Goal: Transaction & Acquisition: Purchase product/service

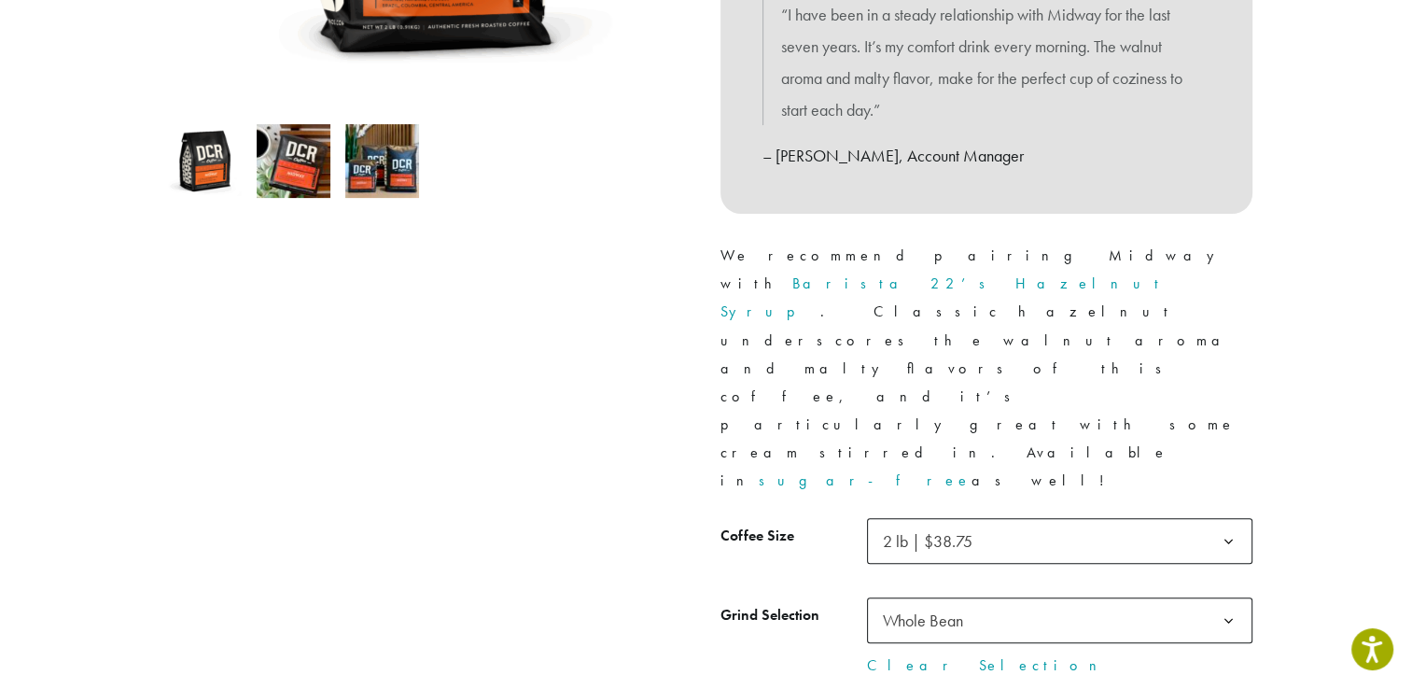
scroll to position [653, 0]
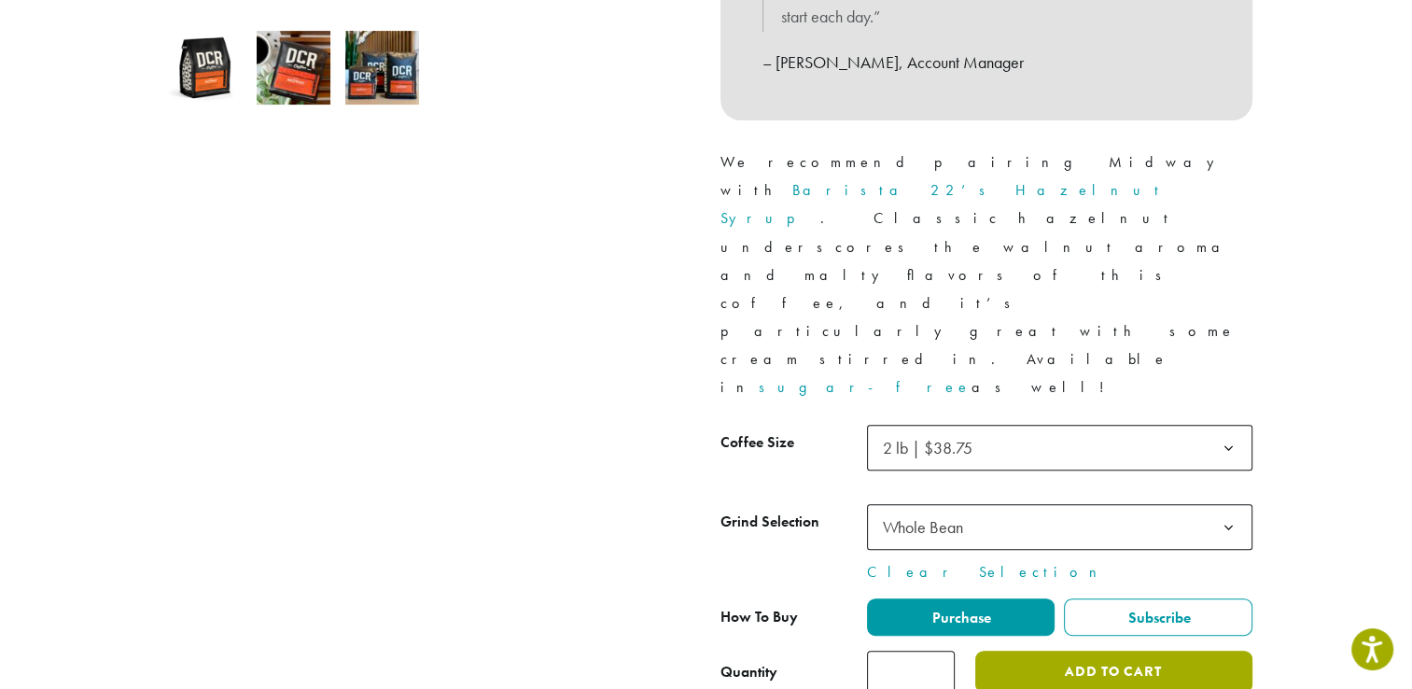
click at [1127, 651] on button "Add to cart" at bounding box center [1113, 672] width 276 height 42
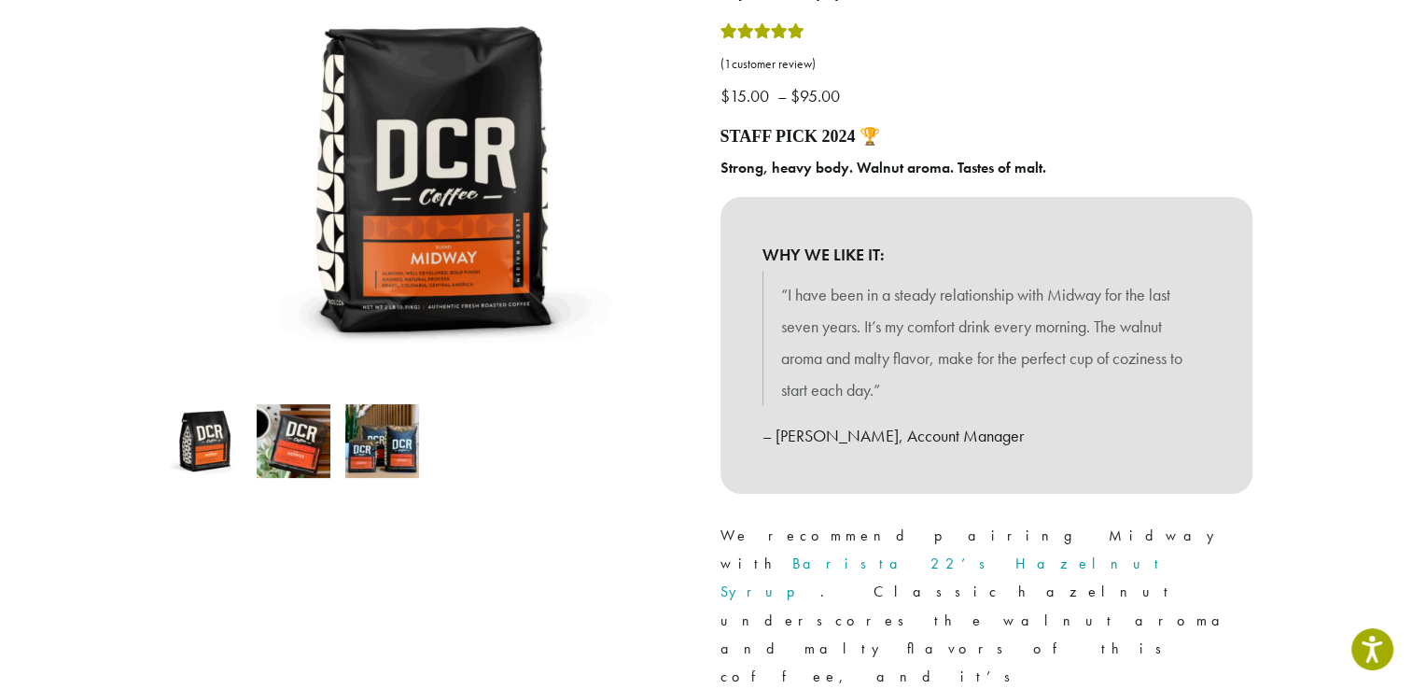
scroll to position [0, 0]
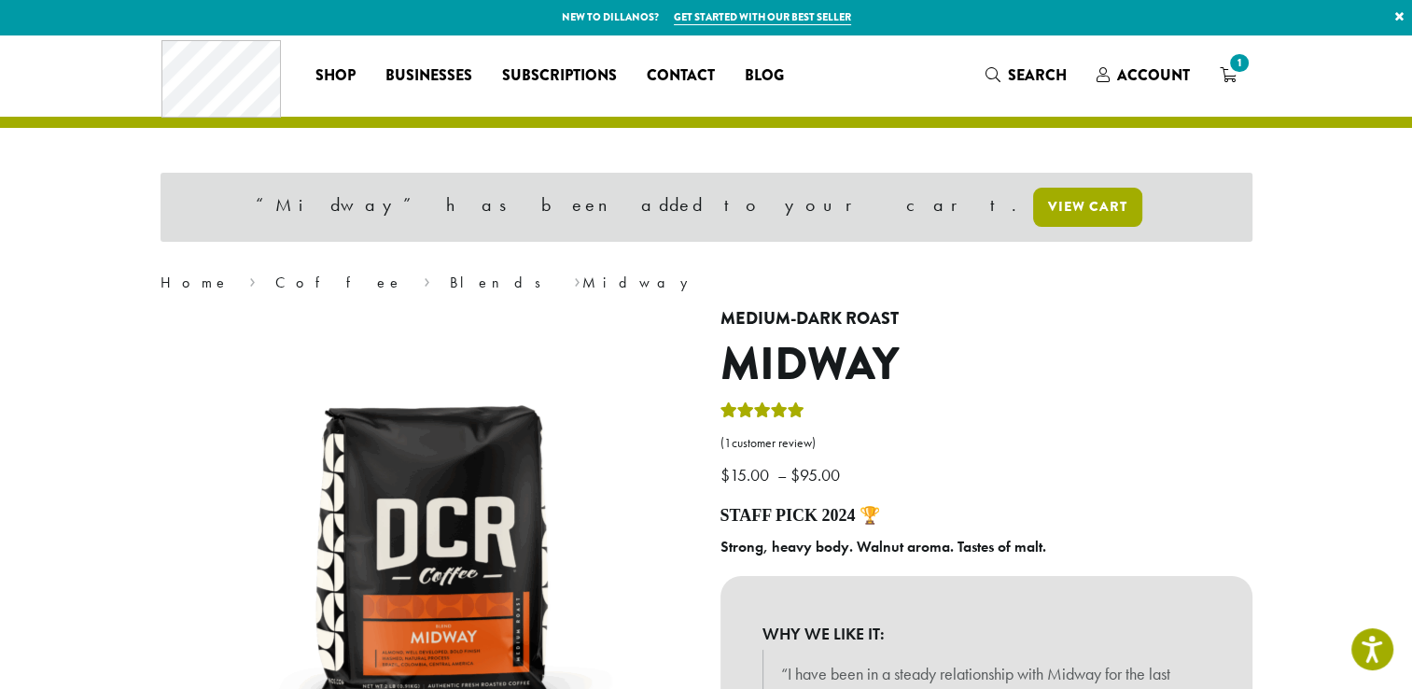
click at [1033, 211] on link "View cart" at bounding box center [1087, 207] width 109 height 39
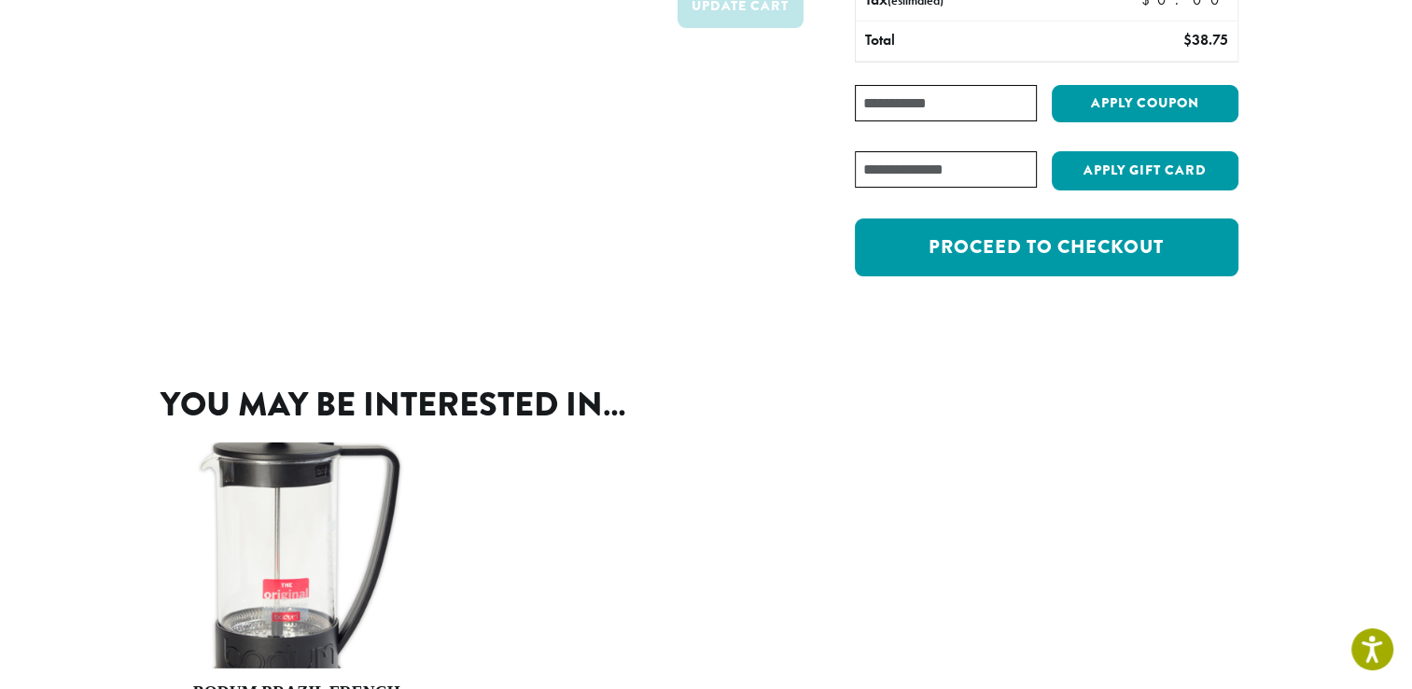
scroll to position [373, 0]
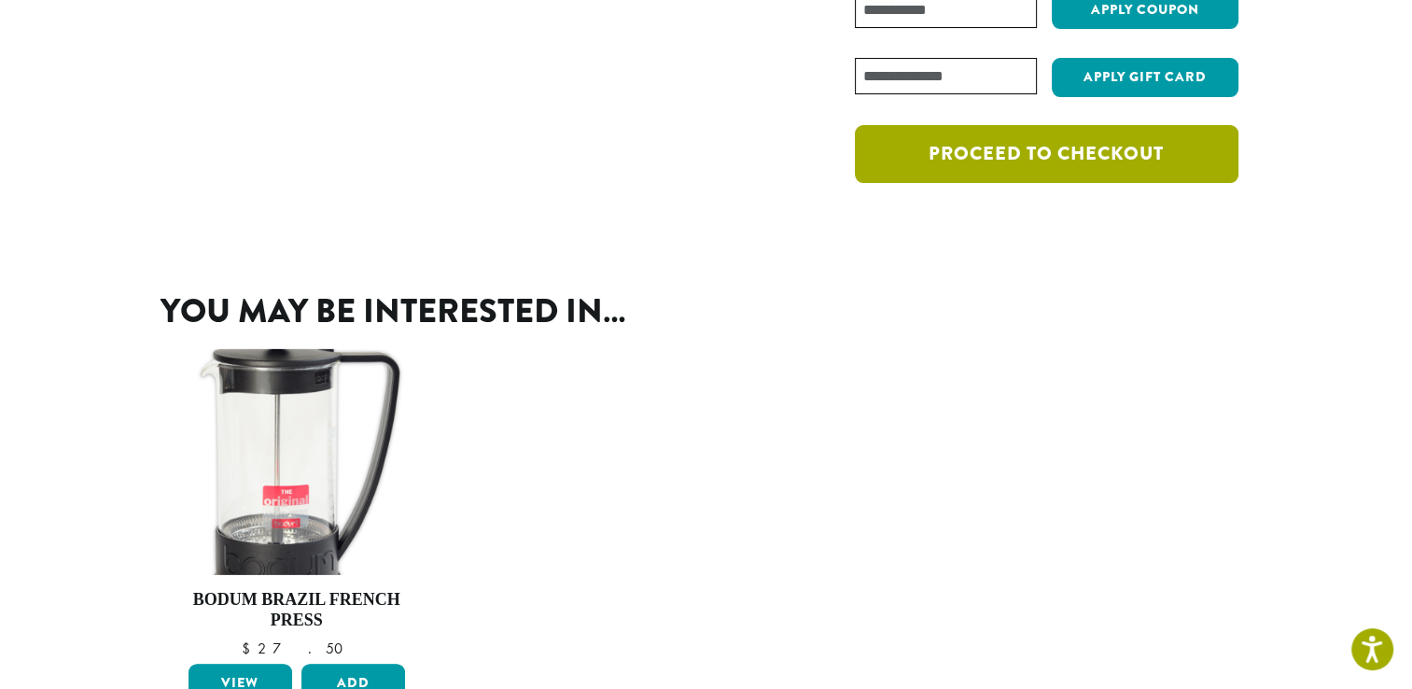
click at [1131, 159] on link "Proceed to checkout" at bounding box center [1046, 154] width 383 height 58
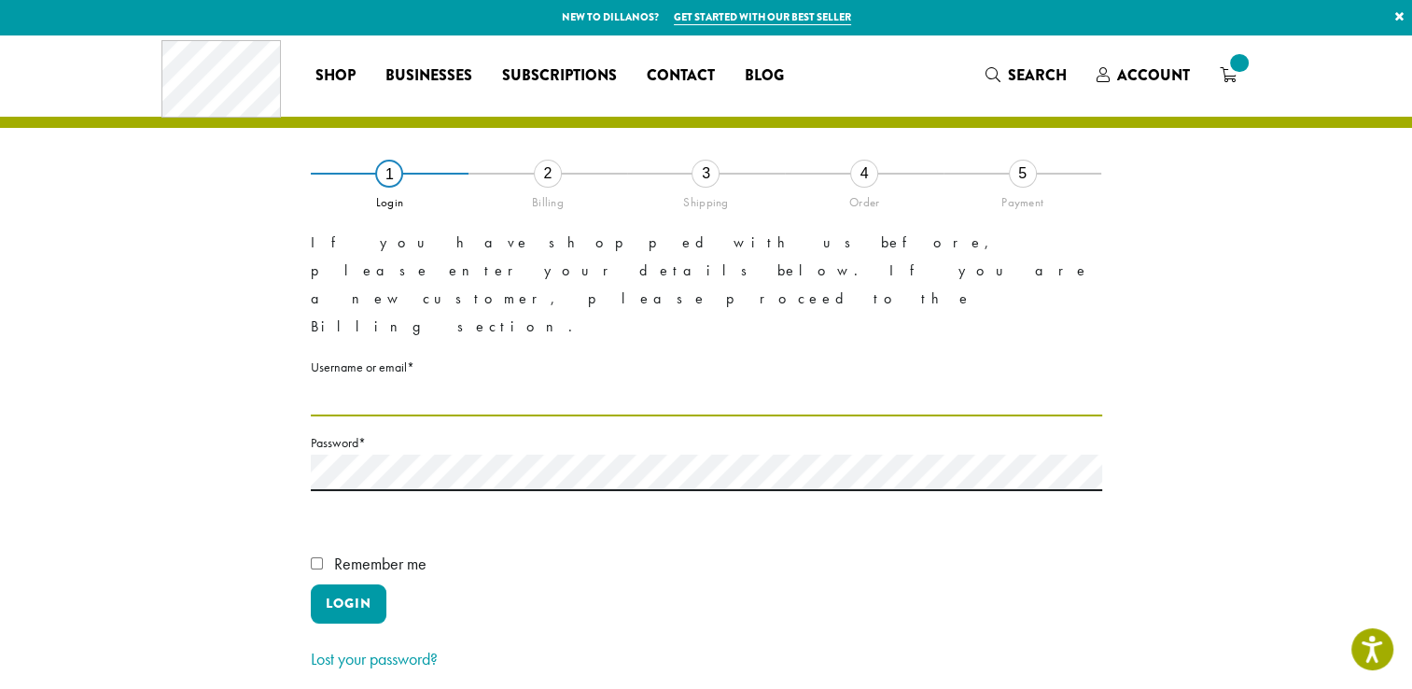
click at [399, 380] on input "Username or email * Required" at bounding box center [706, 398] width 791 height 36
type input "**********"
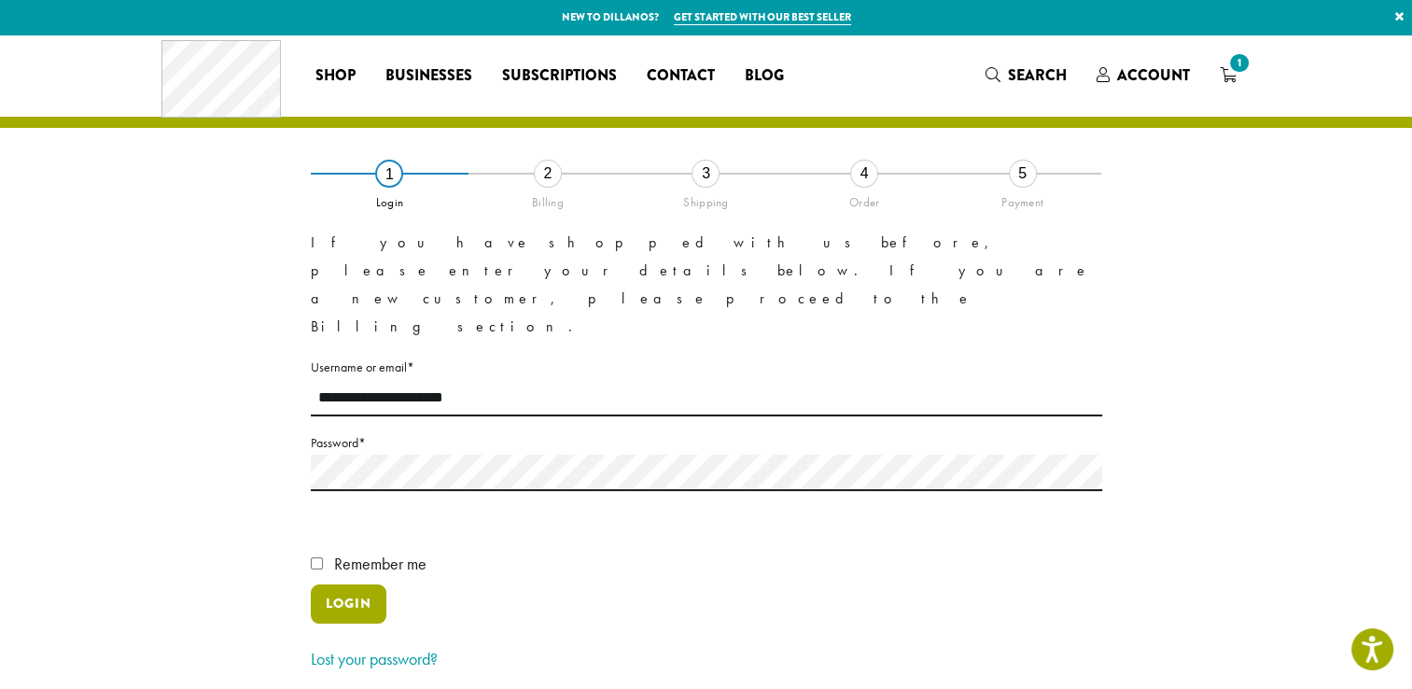
click at [358, 584] on button "Login" at bounding box center [349, 603] width 76 height 39
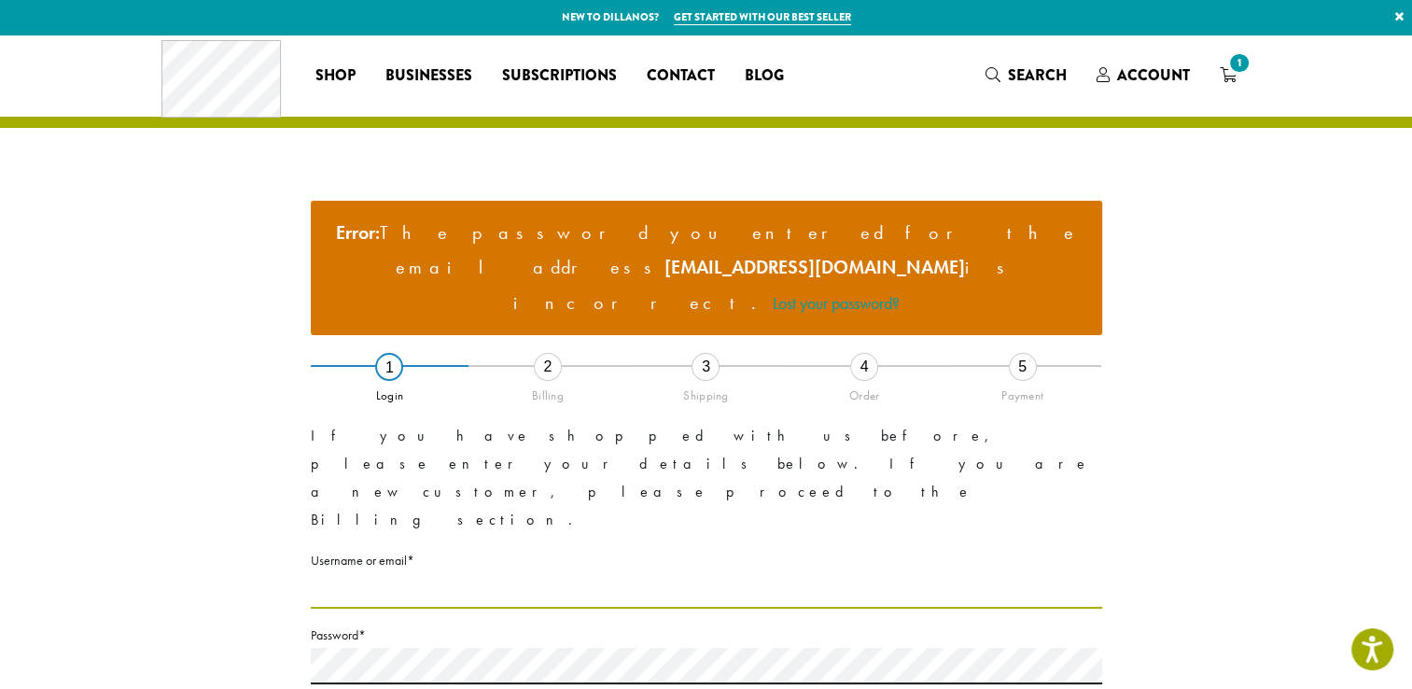
click at [400, 572] on input "Username or email * Required" at bounding box center [706, 590] width 791 height 36
type input "**********"
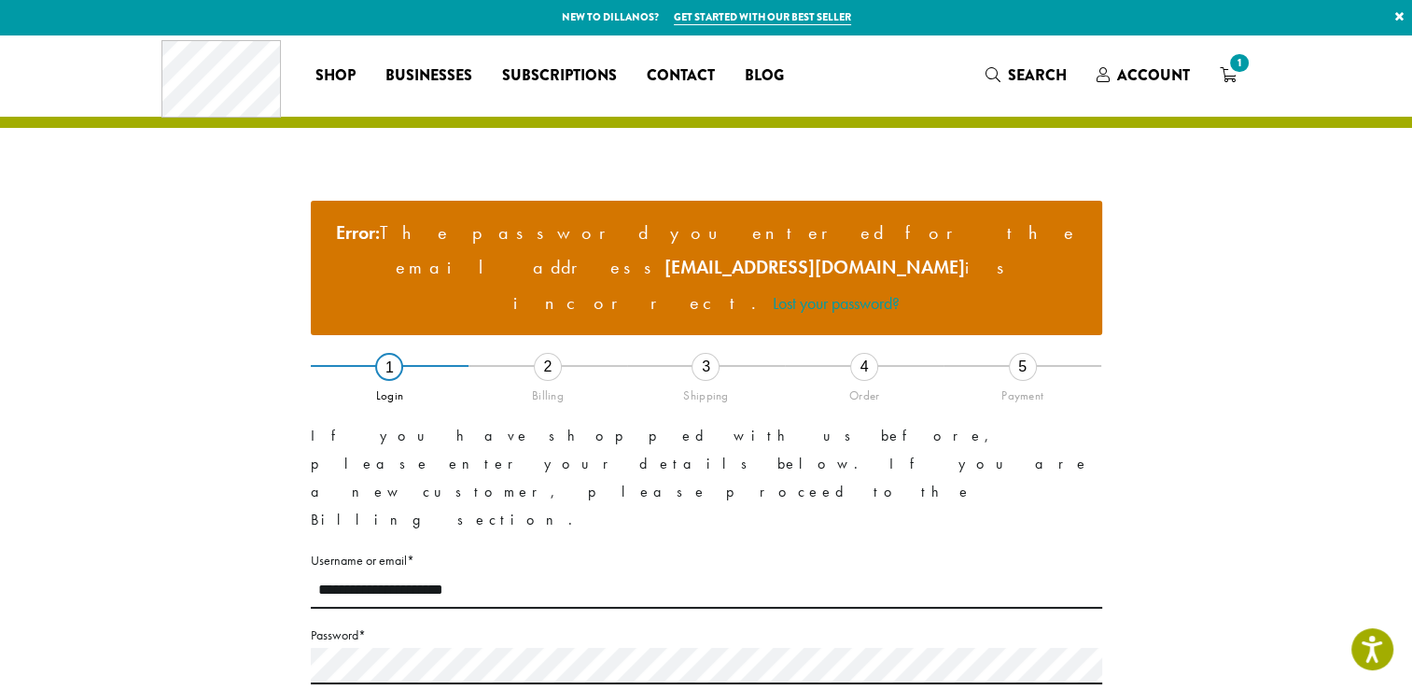
click at [433, 623] on label "Password * Required" at bounding box center [706, 634] width 791 height 23
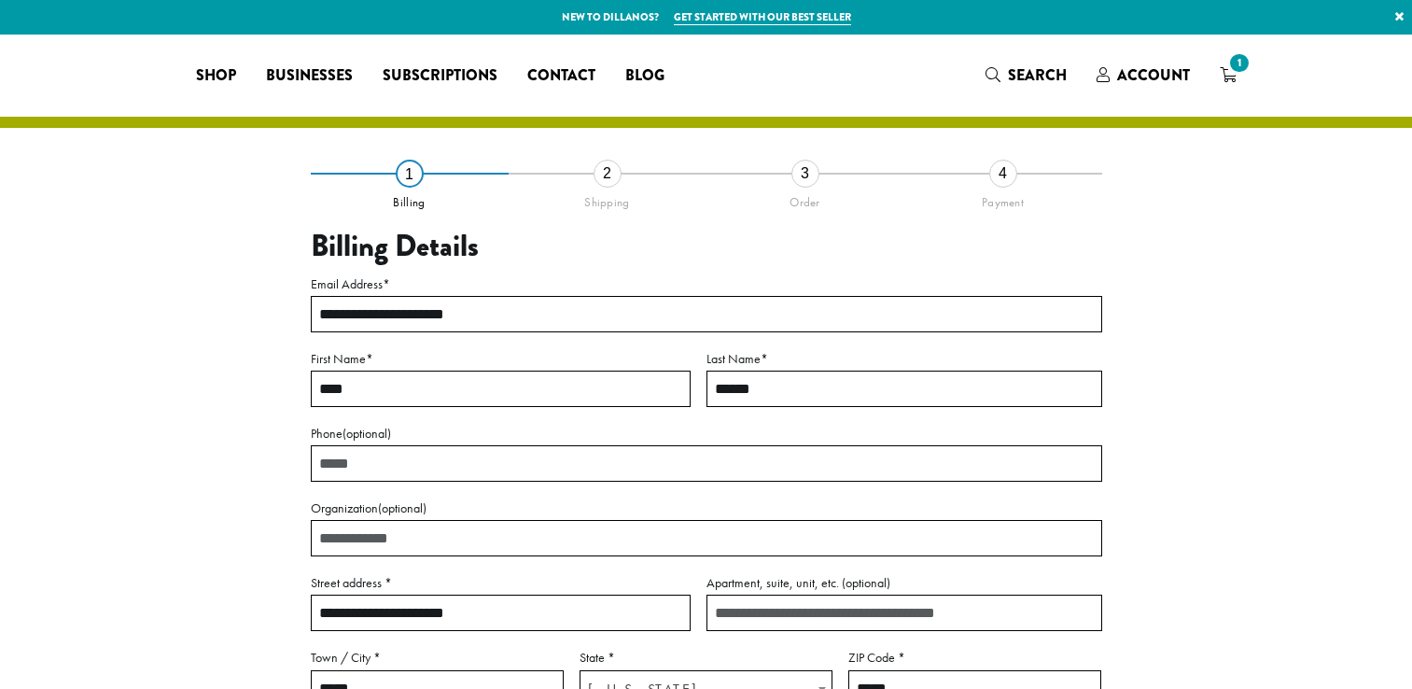
select select "**"
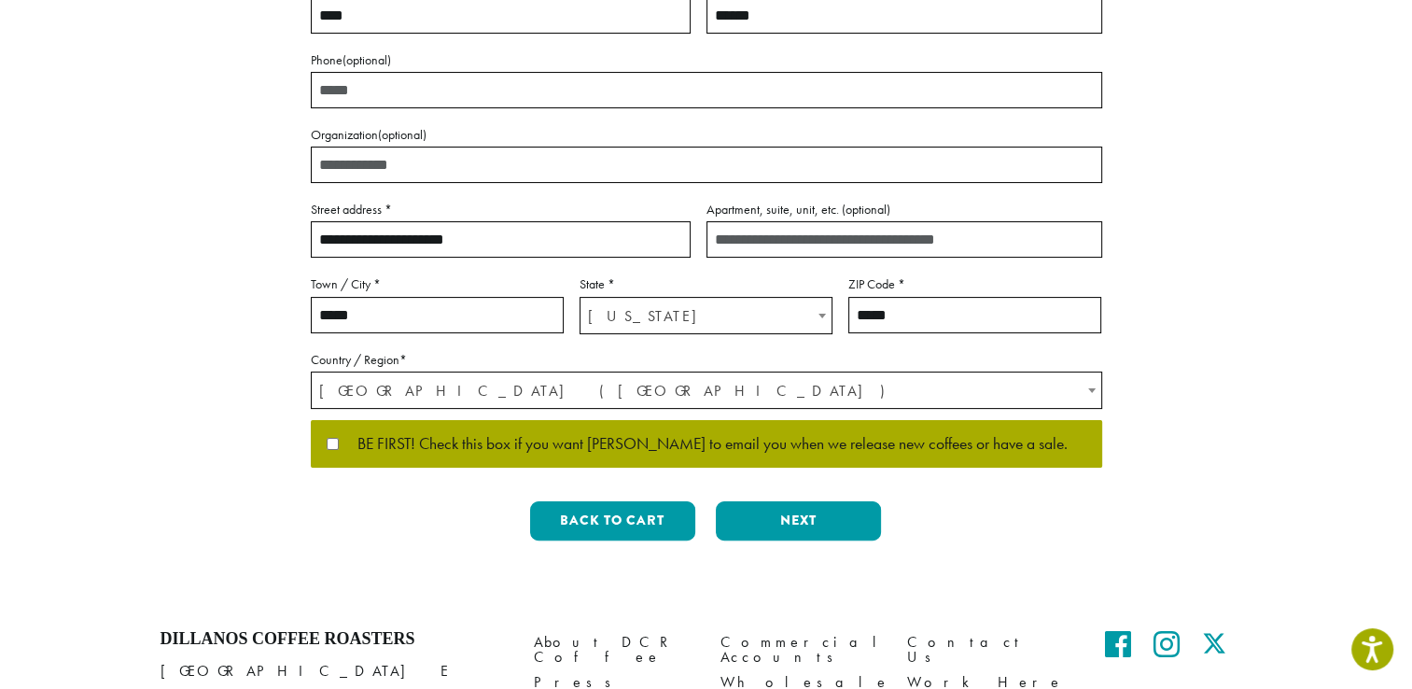
scroll to position [523, 0]
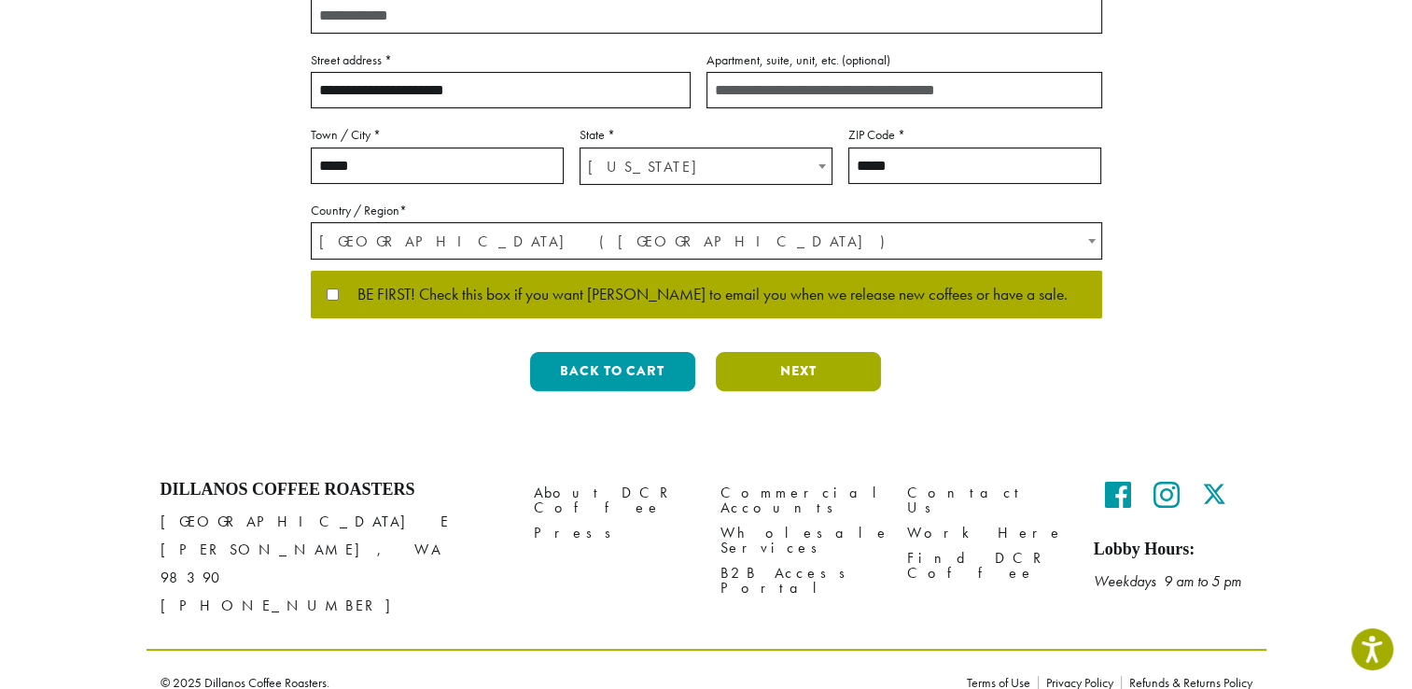
click at [763, 381] on button "Next" at bounding box center [798, 371] width 165 height 39
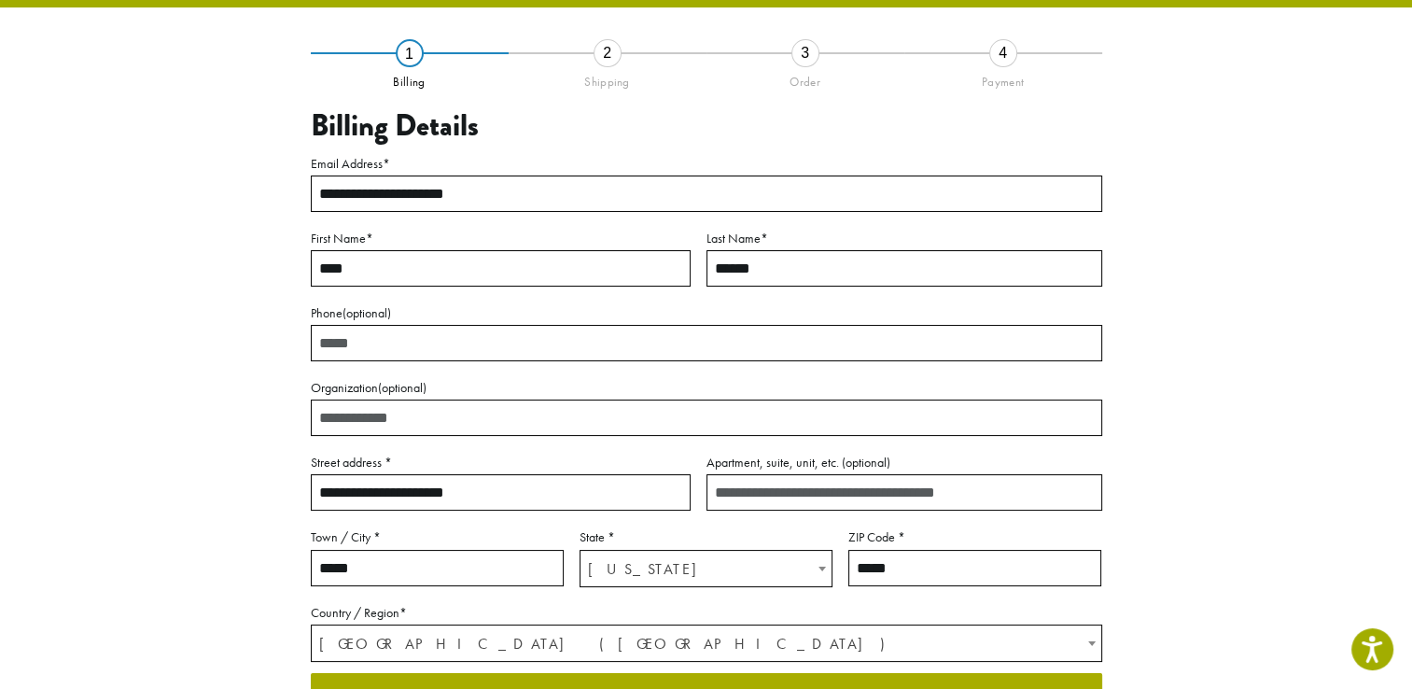
scroll to position [97, 0]
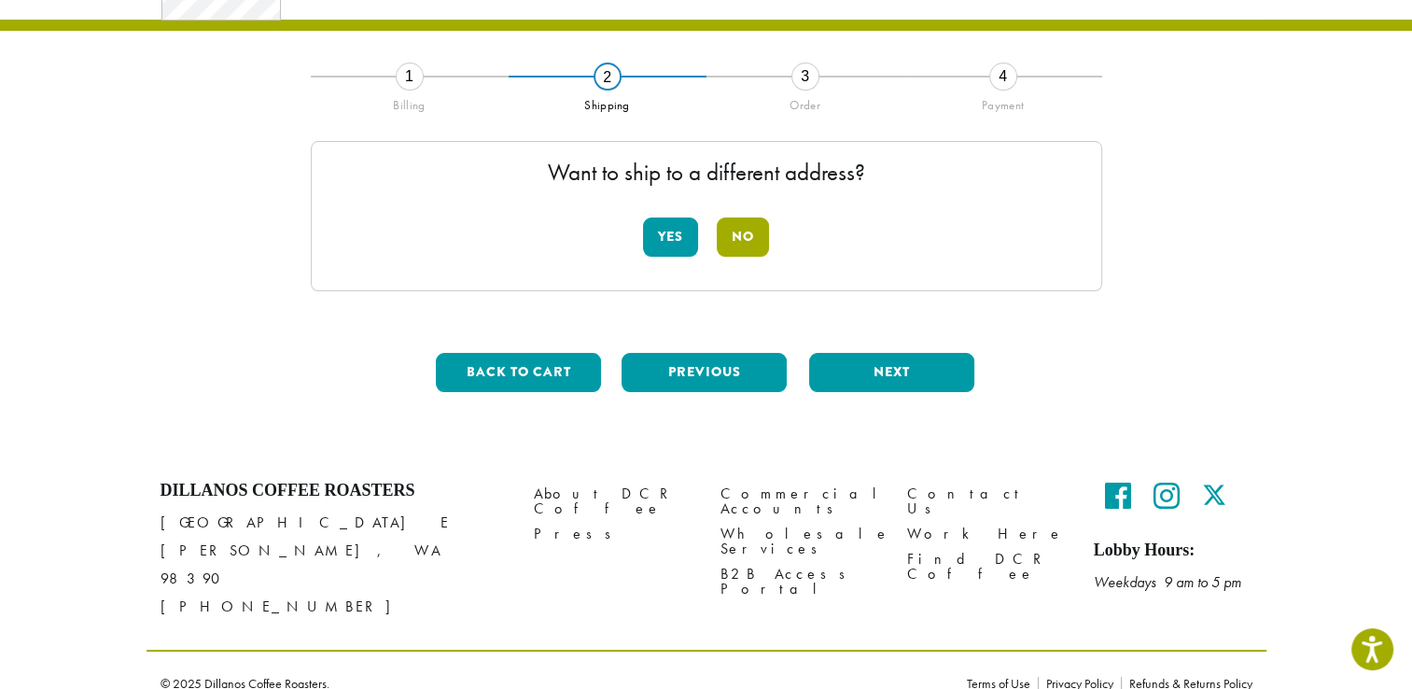
click at [724, 233] on button "No" at bounding box center [743, 236] width 52 height 39
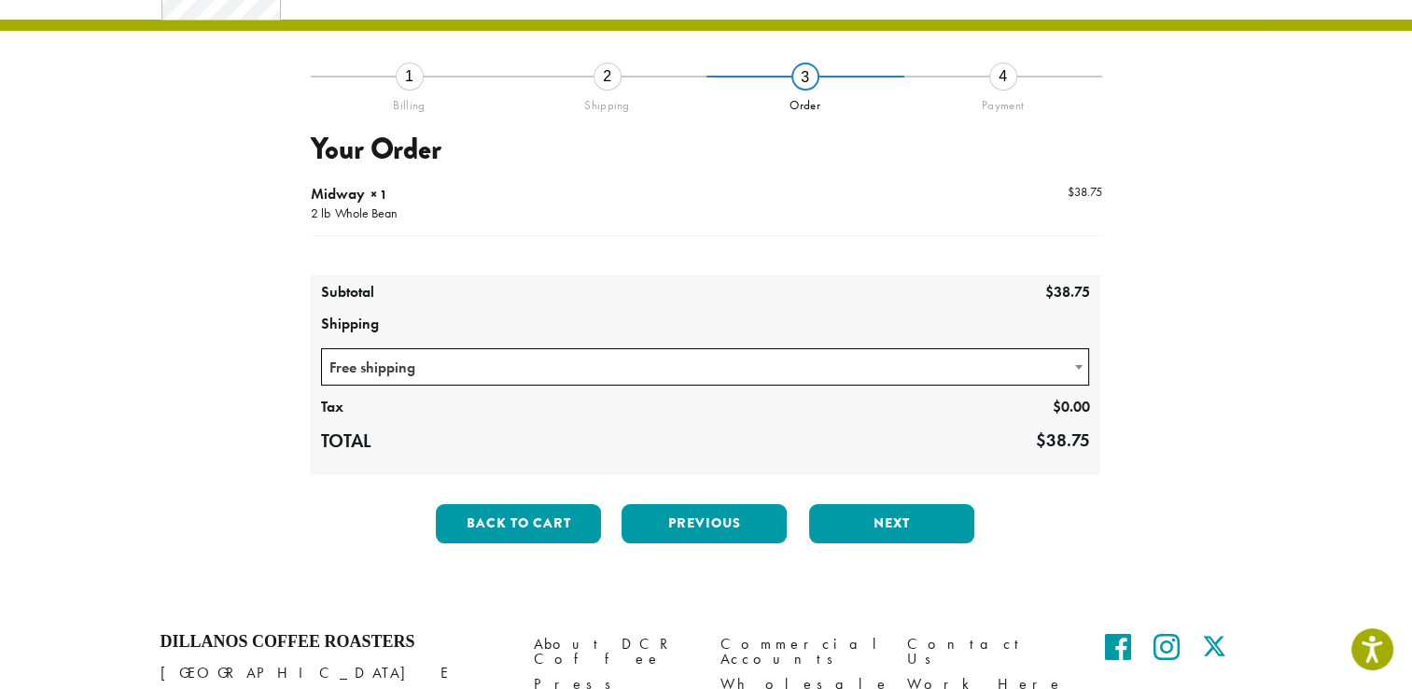
click at [947, 355] on span "Free shipping" at bounding box center [705, 367] width 767 height 36
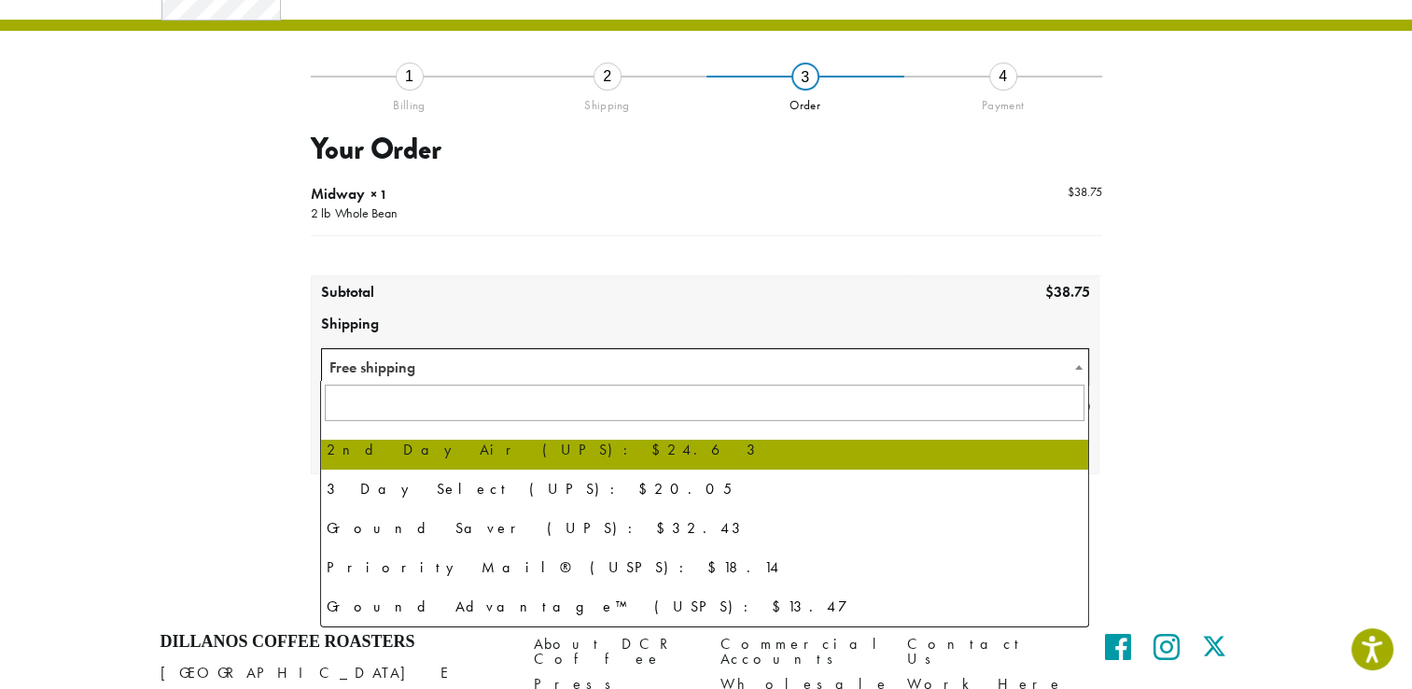
scroll to position [4, 0]
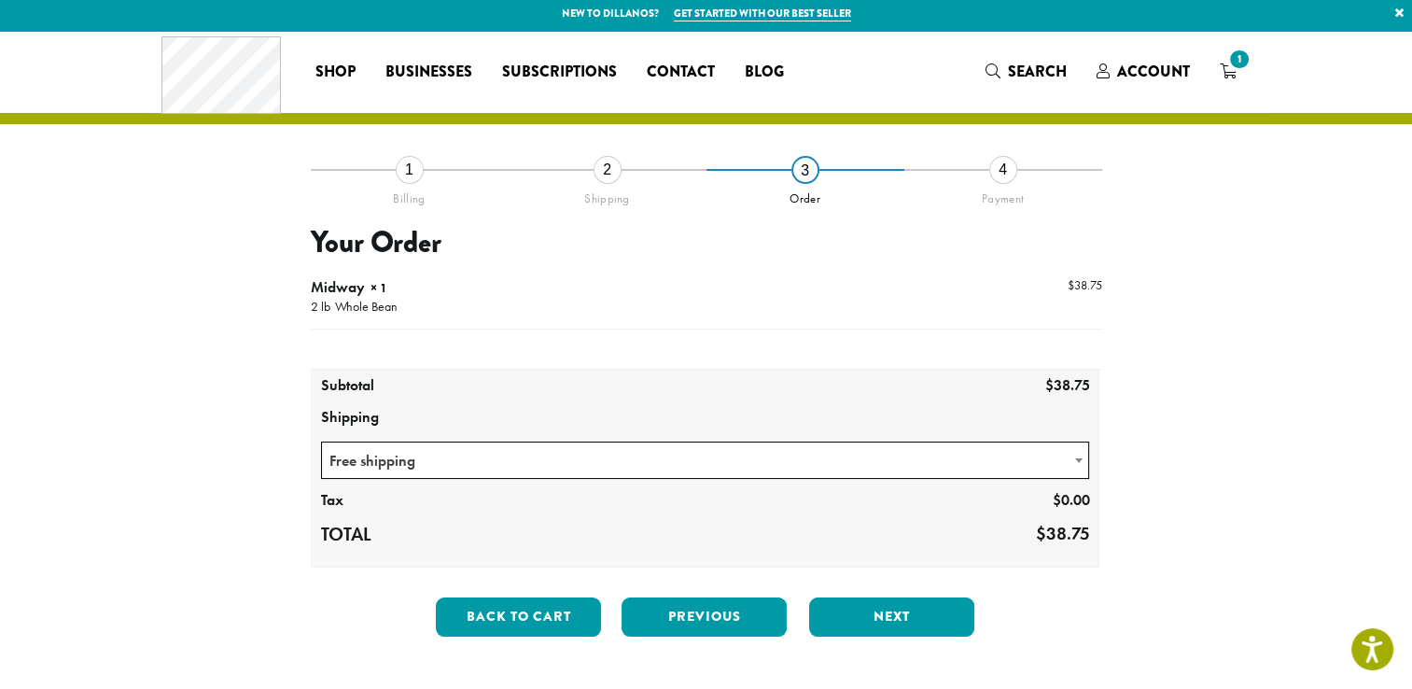
click at [1210, 401] on div "**********" at bounding box center [707, 410] width 1064 height 483
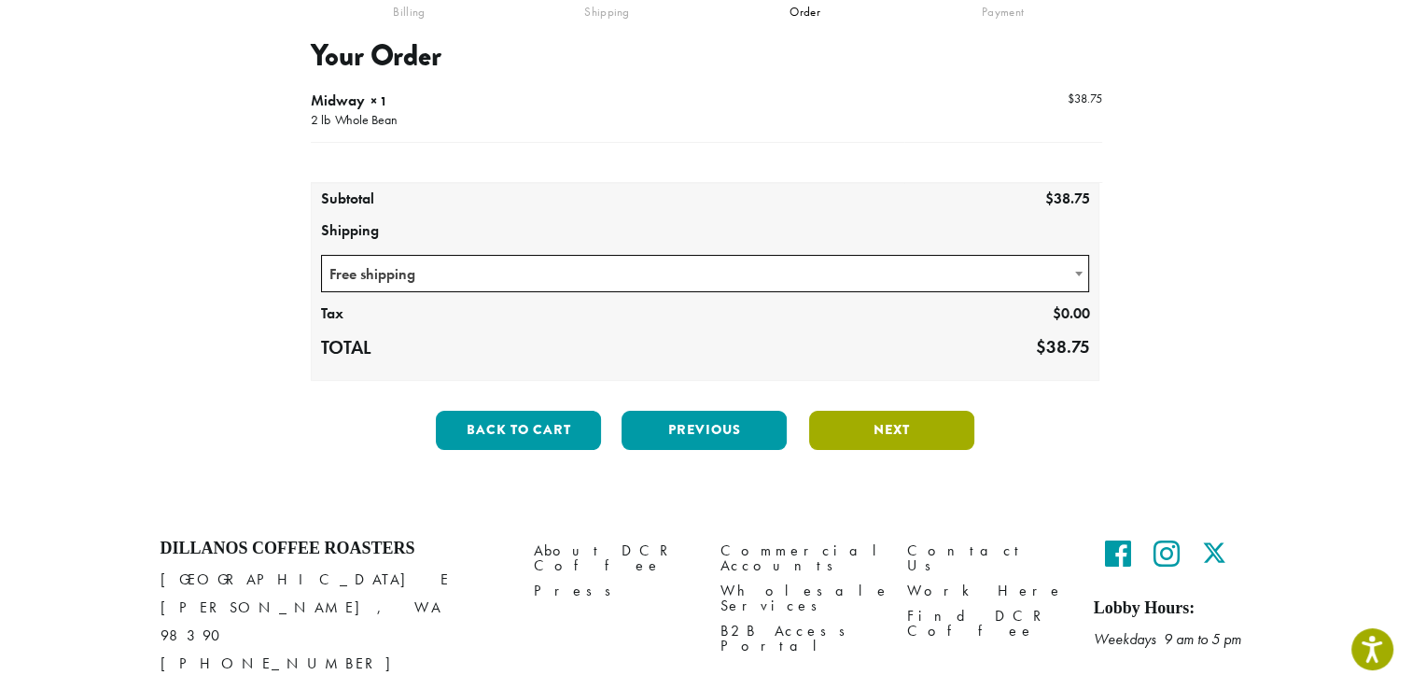
click at [947, 423] on button "Next" at bounding box center [891, 430] width 165 height 39
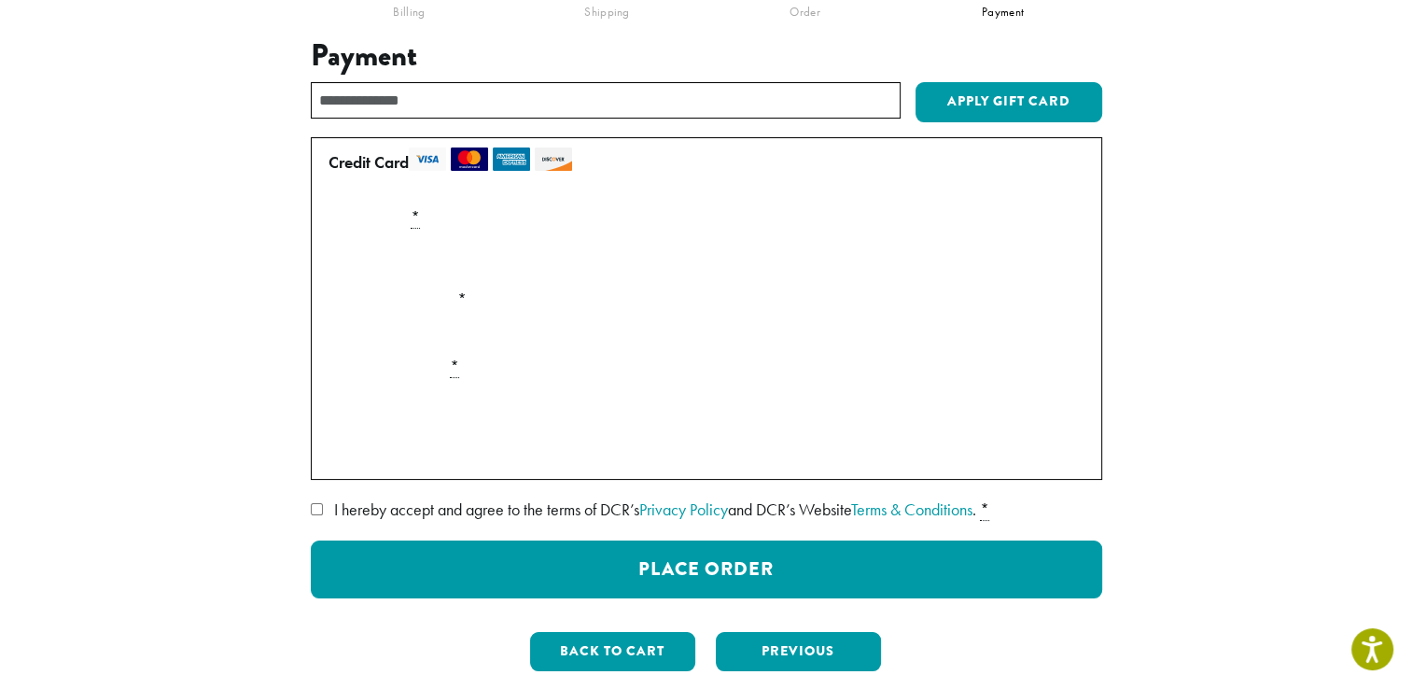
click at [1350, 405] on section "**********" at bounding box center [706, 287] width 1412 height 887
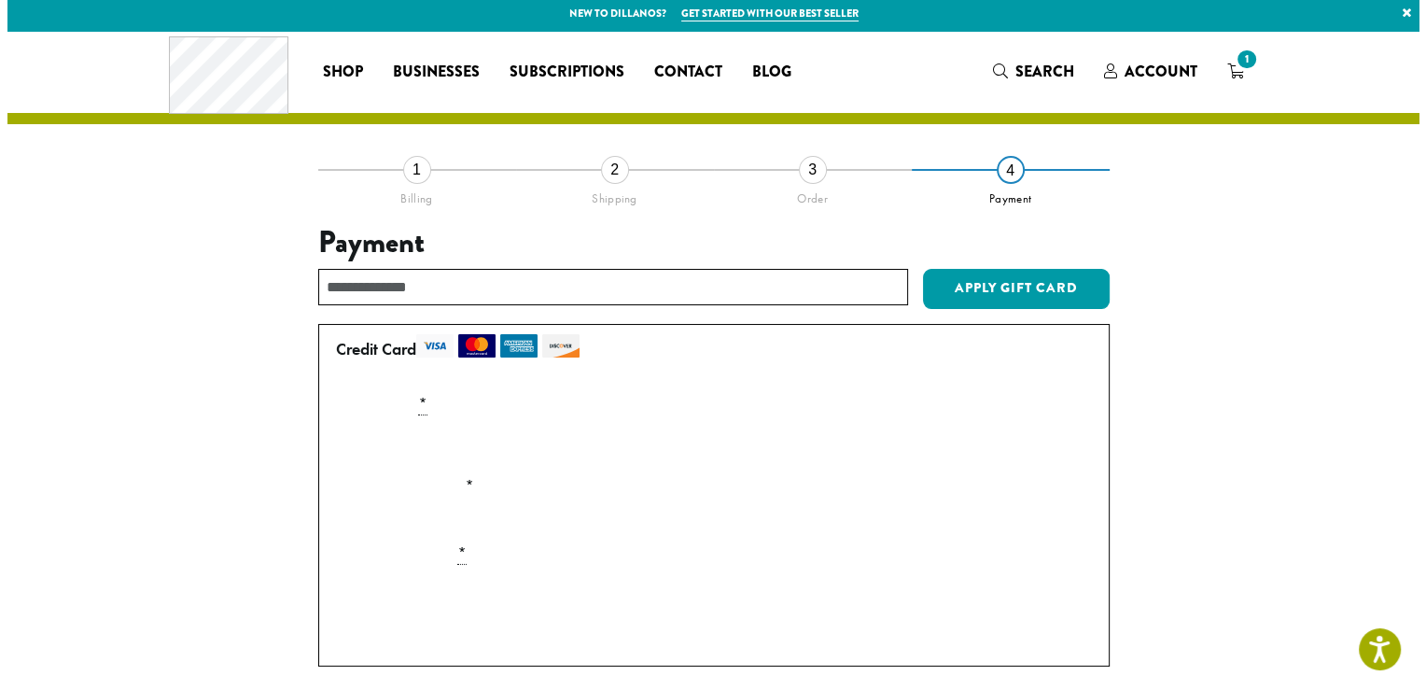
scroll to position [284, 0]
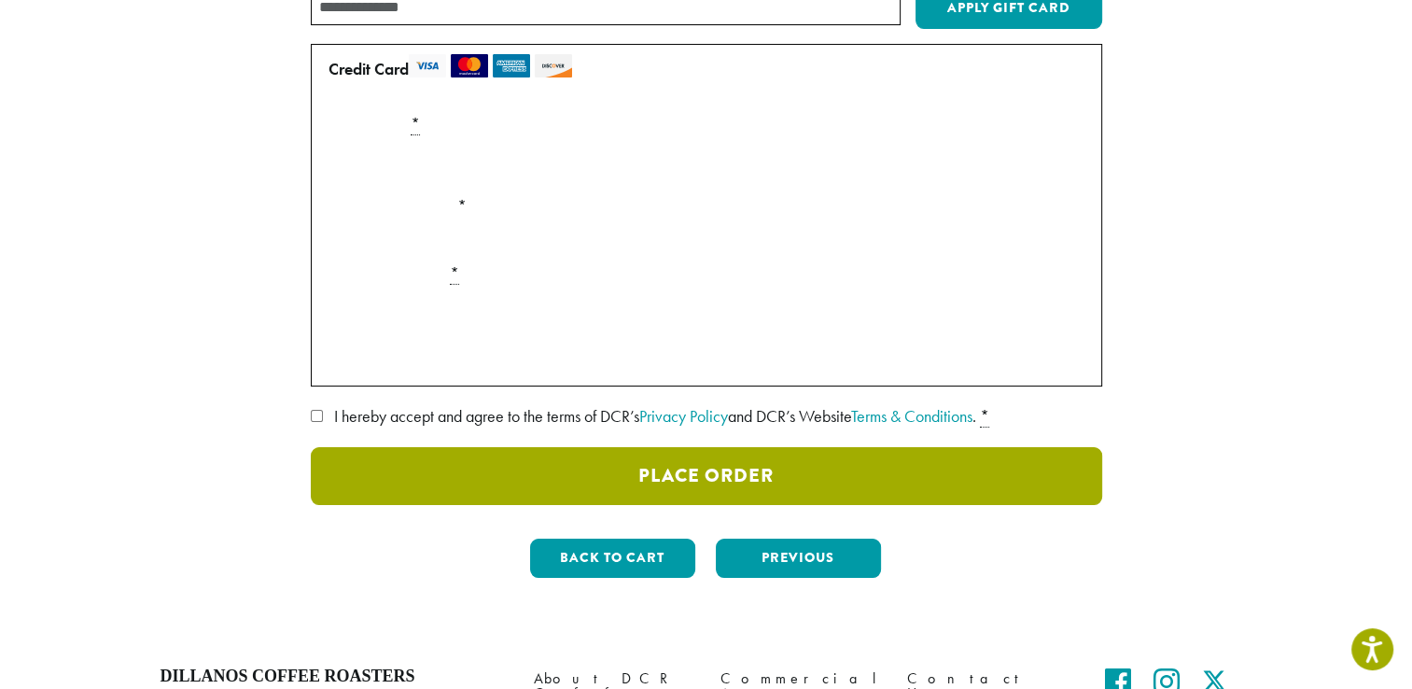
click at [813, 476] on button "Place Order" at bounding box center [706, 476] width 791 height 58
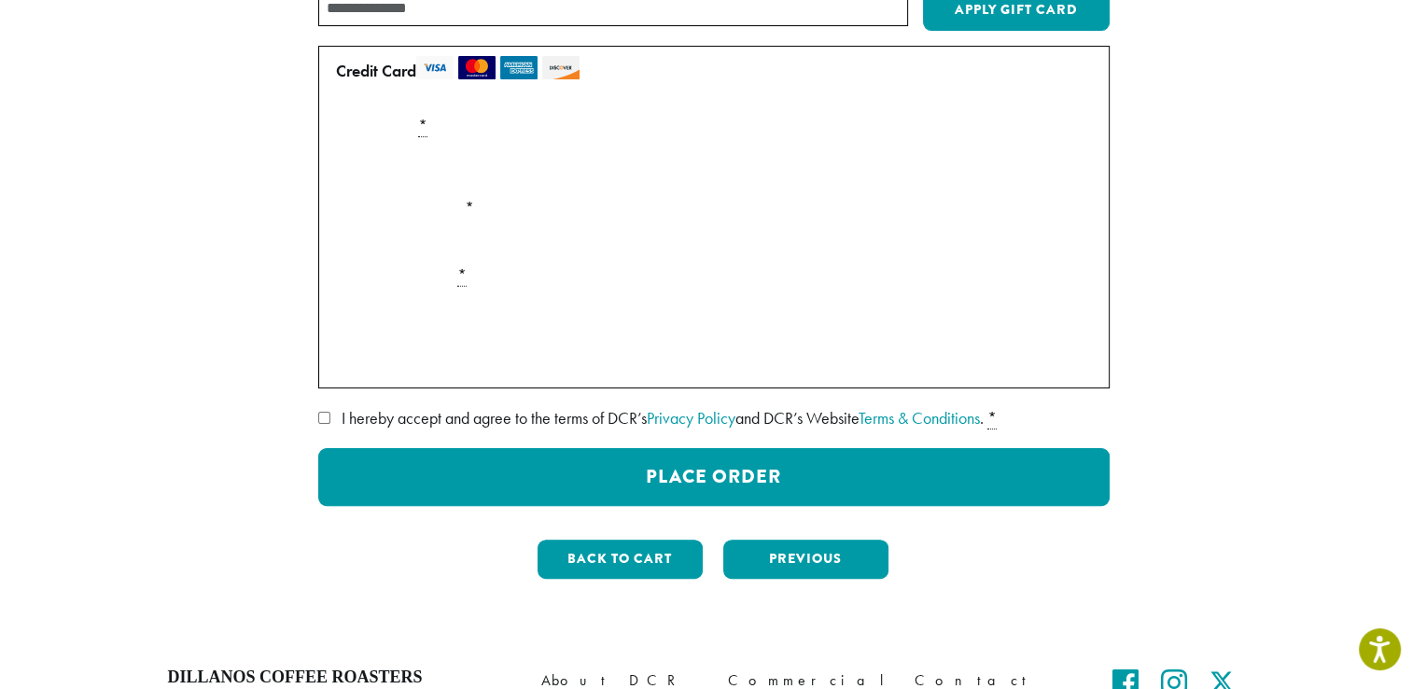
scroll to position [290, 0]
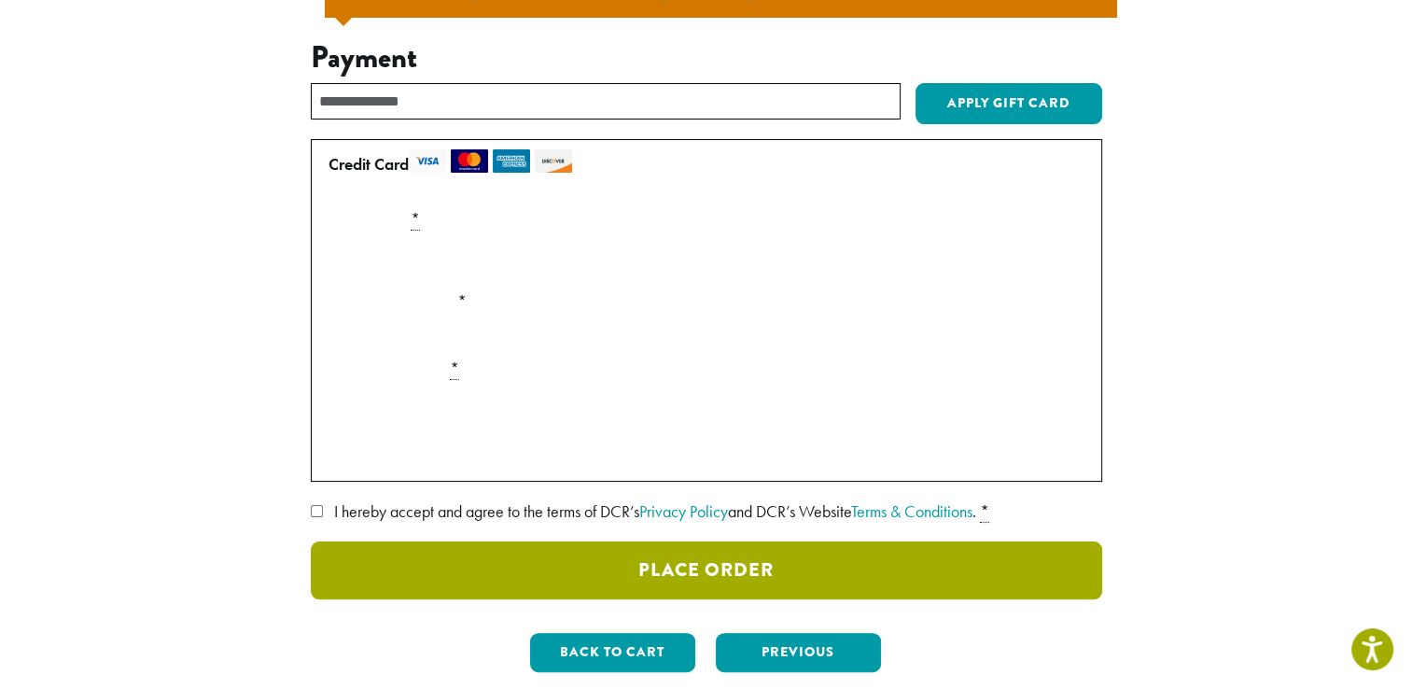
click at [619, 567] on button "Place Order" at bounding box center [706, 570] width 791 height 58
